Goal: Use online tool/utility: Utilize a website feature to perform a specific function

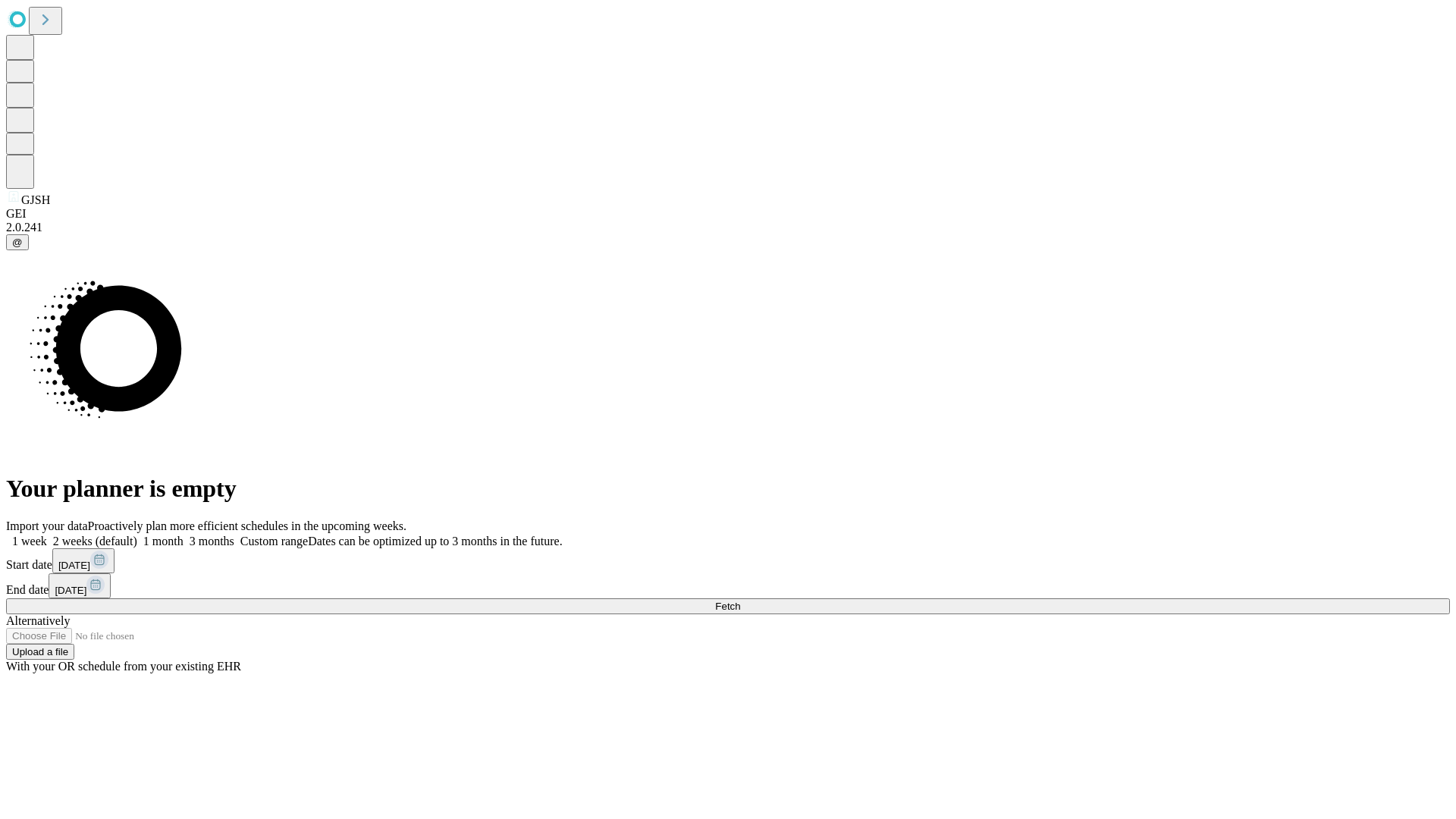
click at [740, 601] on span "Fetch" at bounding box center [728, 607] width 25 height 11
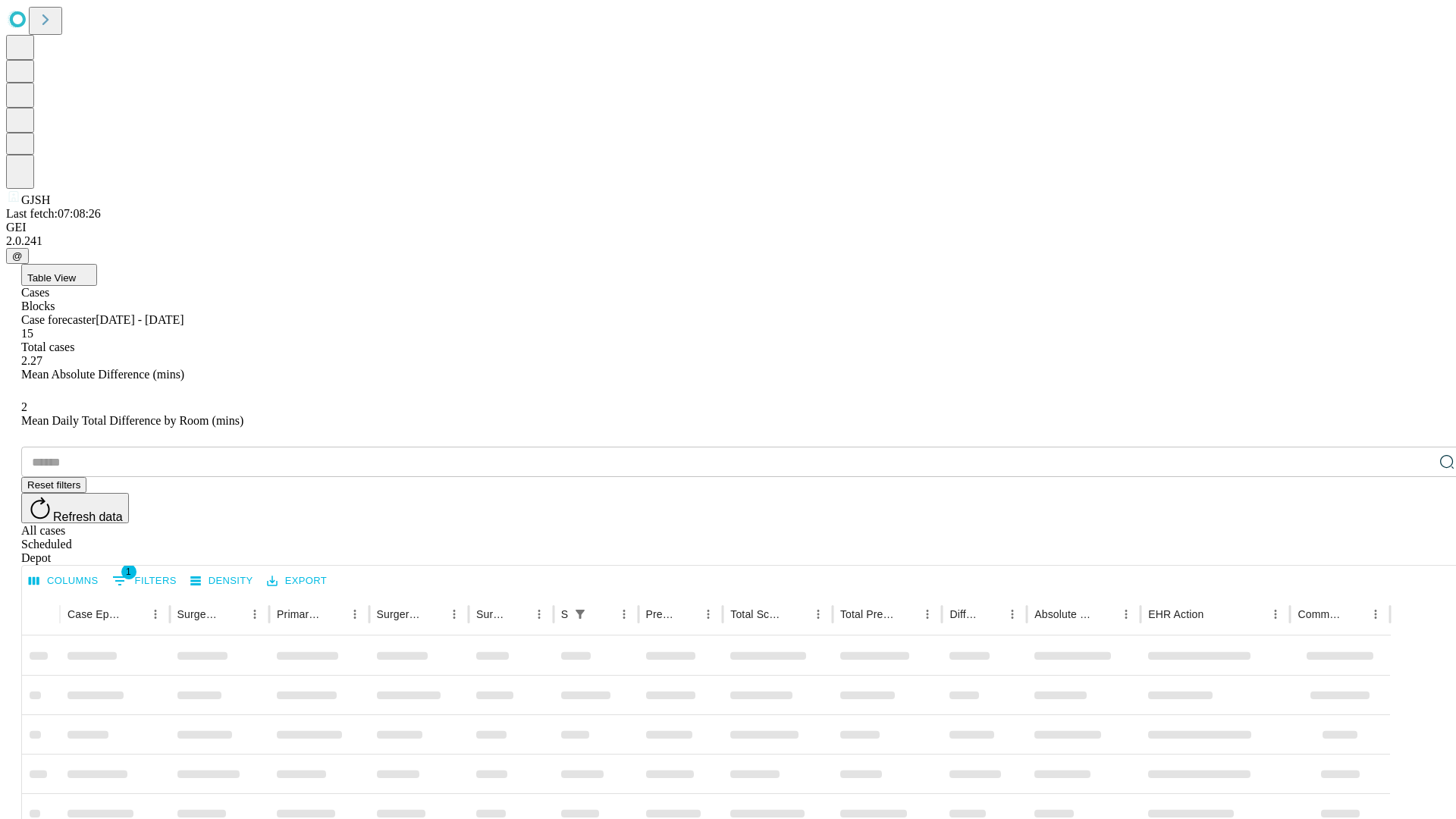
click at [75, 272] on span "Table View" at bounding box center [51, 278] width 48 height 11
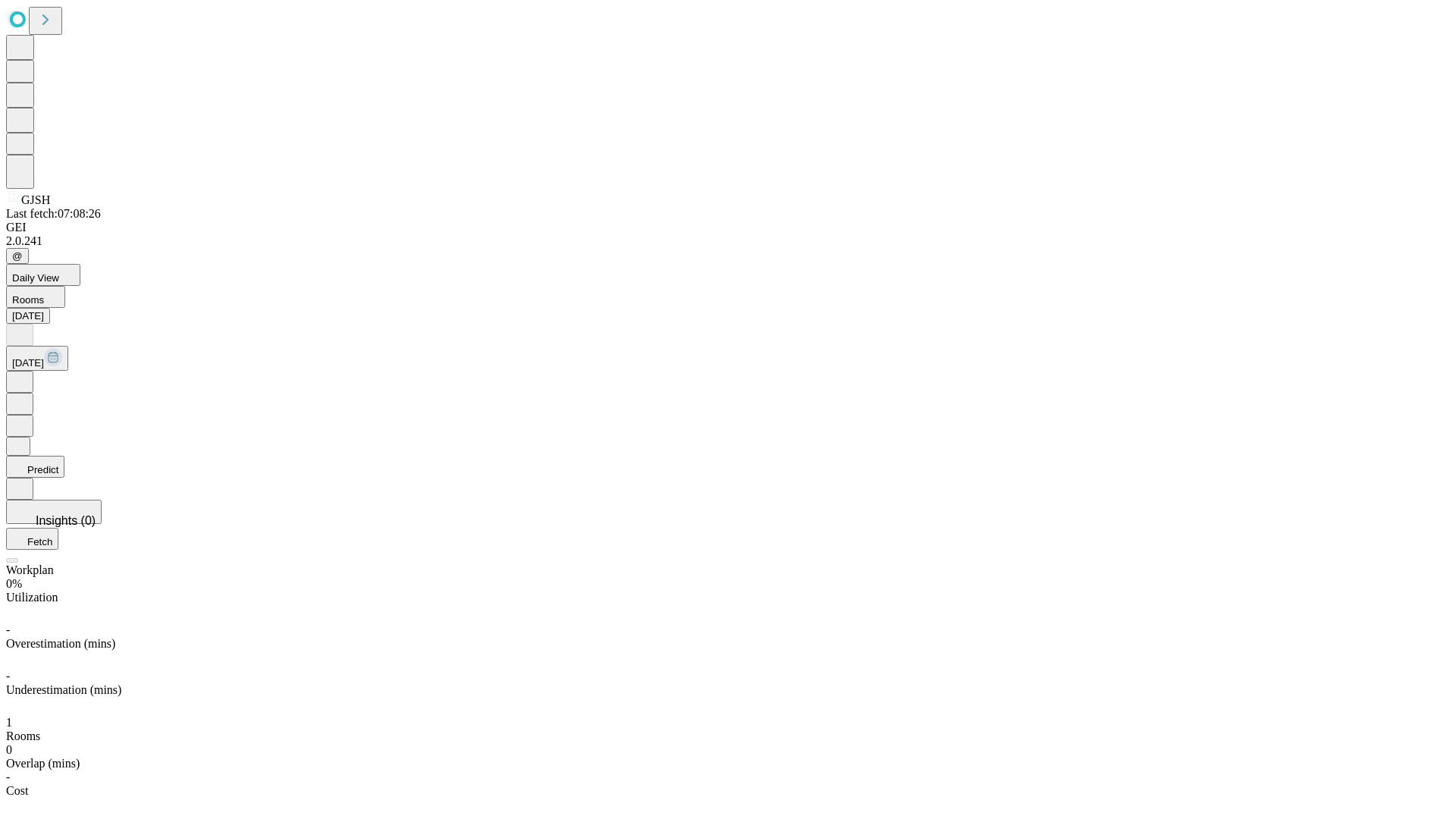
click at [64, 456] on button "Predict" at bounding box center [35, 467] width 59 height 22
